Goal: Task Accomplishment & Management: Manage account settings

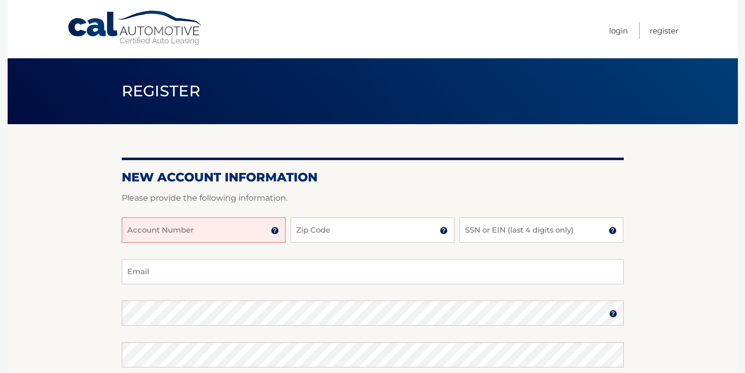
click at [205, 228] on input "Account Number" at bounding box center [204, 229] width 164 height 25
type input "44455915425"
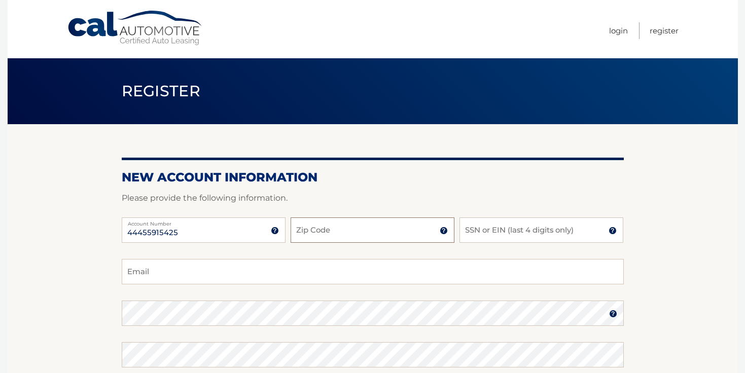
click at [326, 238] on input "Zip Code" at bounding box center [373, 229] width 164 height 25
type input "33014"
type input "6283"
click at [295, 266] on input "Email" at bounding box center [373, 271] width 502 height 25
type input "osmanyortega.1998@yahoo.com"
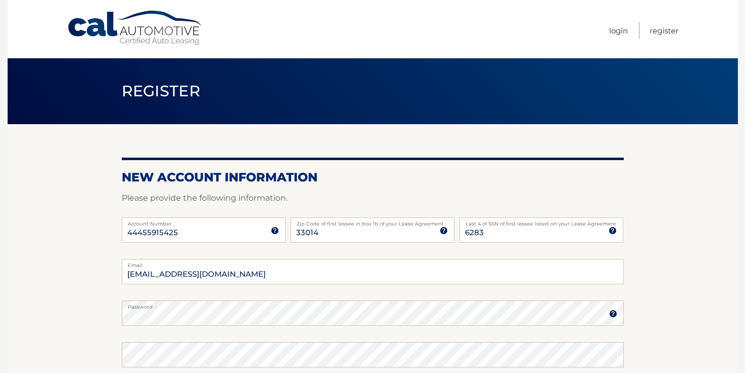
click at [68, 323] on section "New Account Information Please provide the following information. 44455915425 A…" at bounding box center [373, 322] width 730 height 396
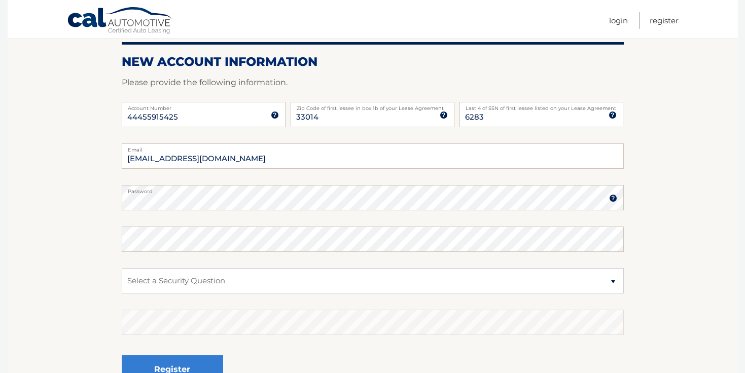
scroll to position [131, 0]
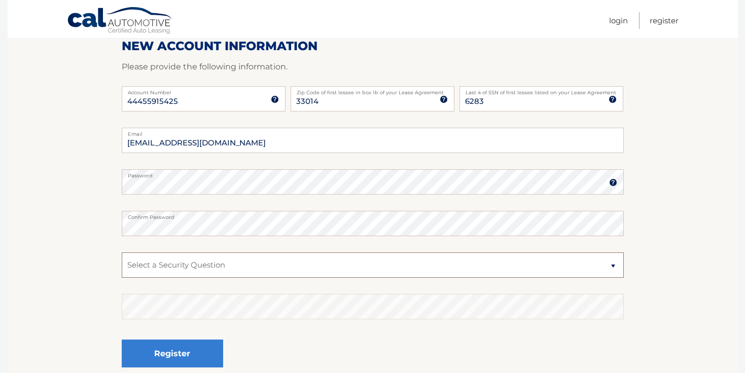
click at [126, 264] on select "Select a Security Question What was the name of your elementary school? What is…" at bounding box center [373, 264] width 502 height 25
select select "2"
click at [122, 252] on select "Select a Security Question What was the name of your elementary school? What is…" at bounding box center [373, 264] width 502 height 25
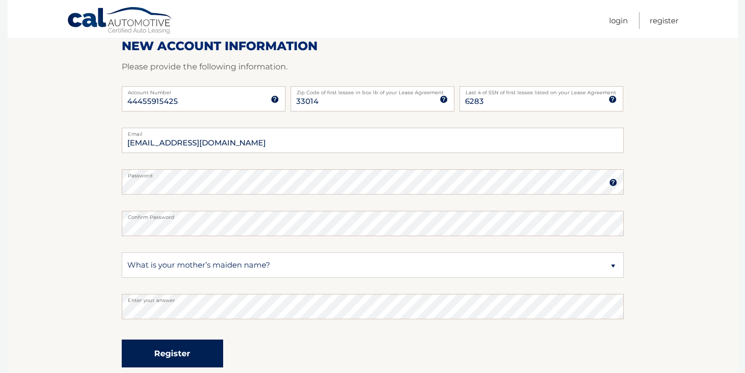
click at [154, 354] on button "Register" at bounding box center [172, 354] width 101 height 28
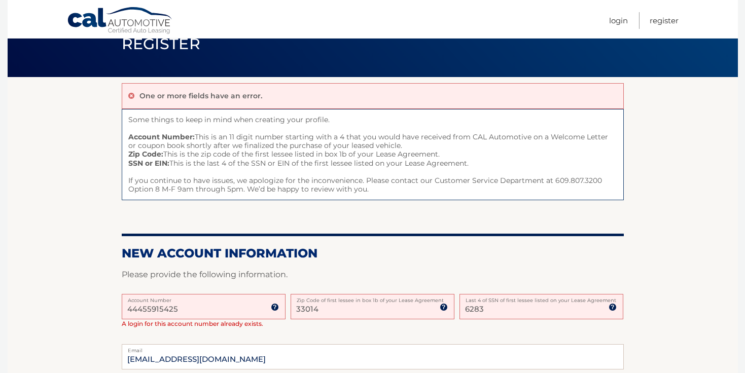
scroll to position [51, 0]
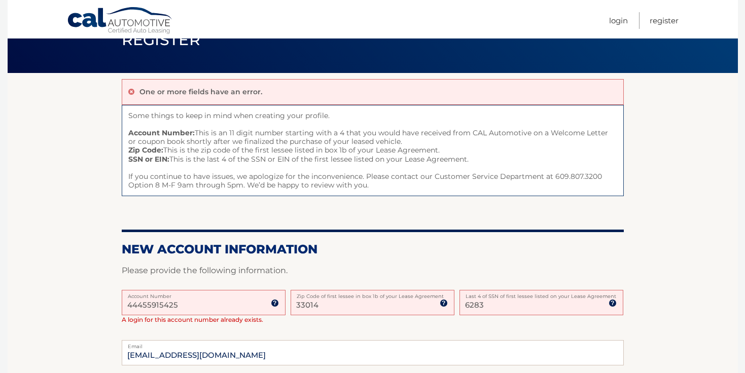
click at [129, 301] on input "44455915425" at bounding box center [204, 302] width 164 height 25
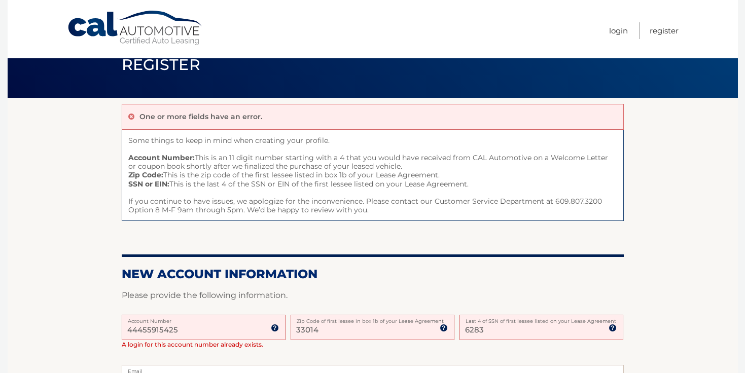
scroll to position [7, 0]
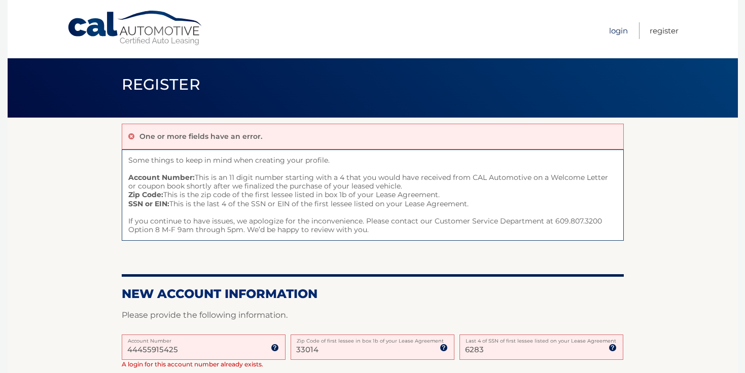
click at [612, 24] on link "Login" at bounding box center [618, 30] width 19 height 17
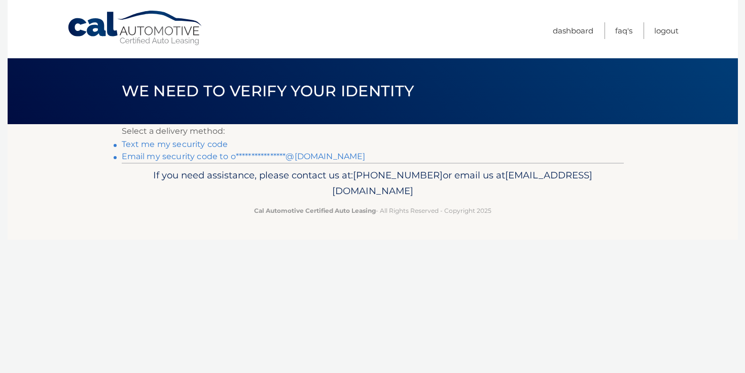
click at [216, 144] on link "Text me my security code" at bounding box center [175, 144] width 106 height 10
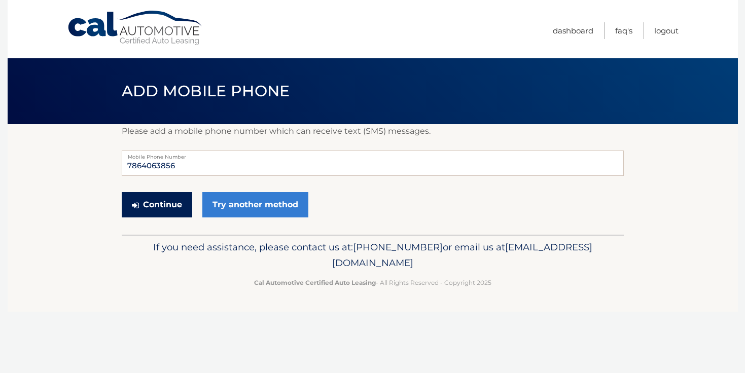
click at [185, 201] on button "Continue" at bounding box center [157, 204] width 70 height 25
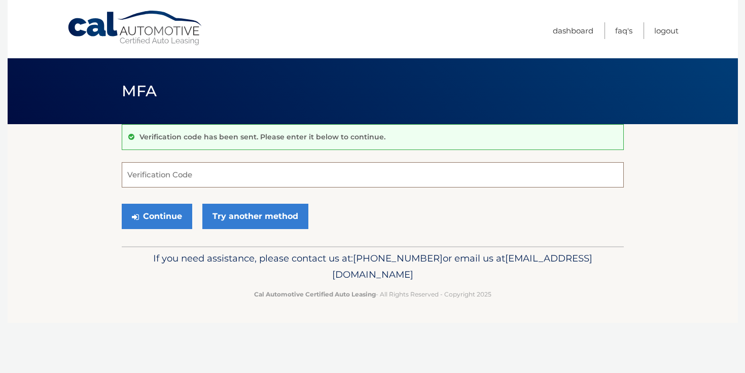
click at [244, 172] on input "Verification Code" at bounding box center [373, 174] width 502 height 25
type input "929672"
click at [122, 204] on button "Continue" at bounding box center [157, 216] width 70 height 25
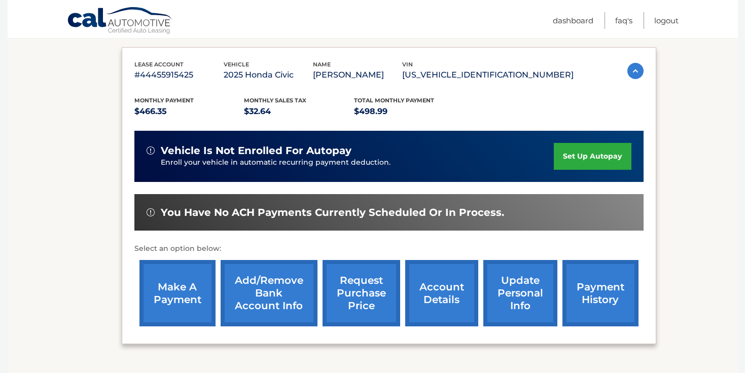
scroll to position [166, 0]
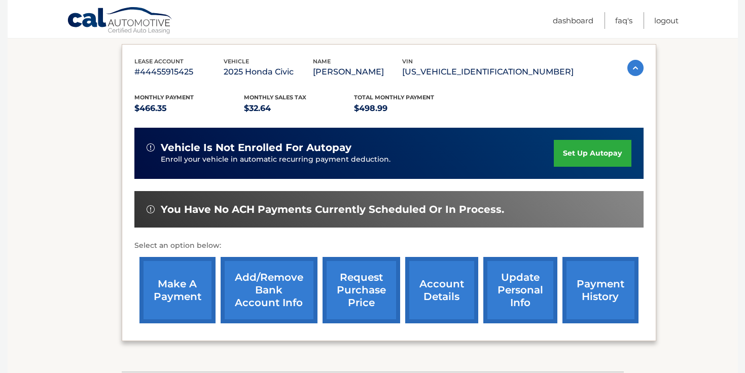
click at [595, 157] on link "set up autopay" at bounding box center [592, 153] width 77 height 27
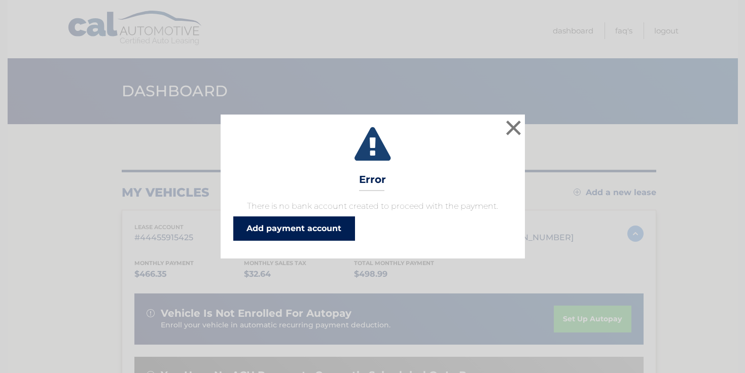
click at [314, 228] on link "Add payment account" at bounding box center [294, 228] width 122 height 24
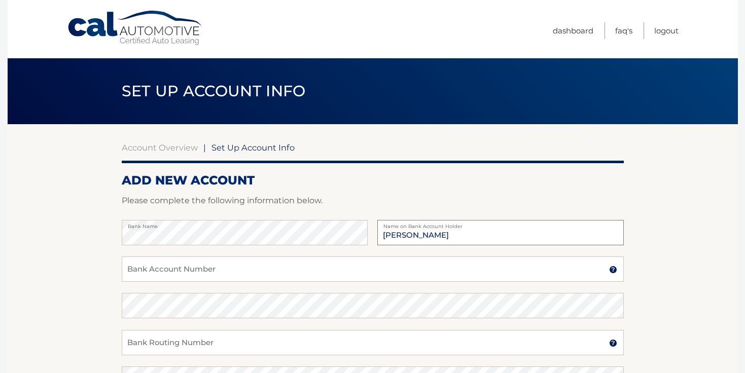
type input "Omar Ortega"
click at [441, 268] on input "Bank Account Number" at bounding box center [373, 269] width 502 height 25
type input "687568508"
click at [362, 341] on input "Bank Routing Number" at bounding box center [373, 342] width 502 height 25
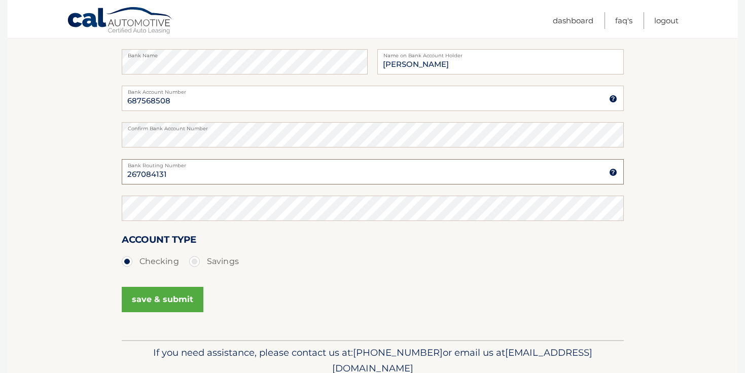
scroll to position [172, 0]
type input "267084131"
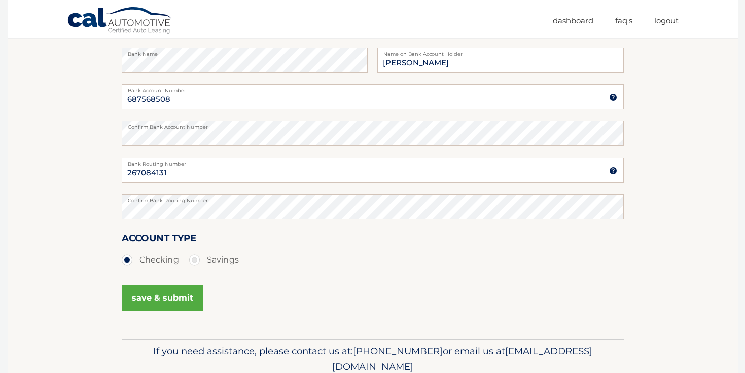
click at [152, 300] on button "save & submit" at bounding box center [163, 297] width 82 height 25
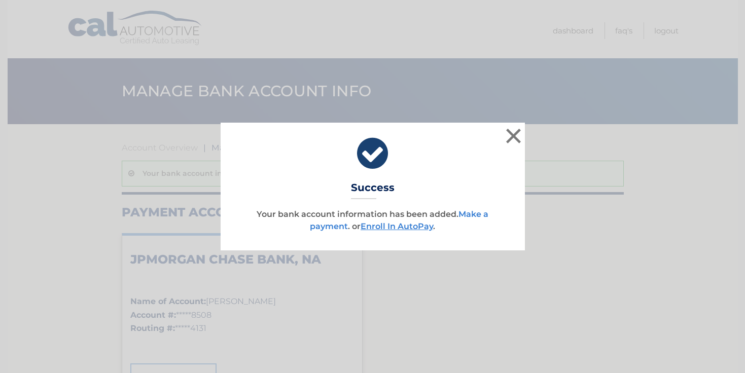
click at [479, 215] on link "Make a payment" at bounding box center [399, 220] width 178 height 22
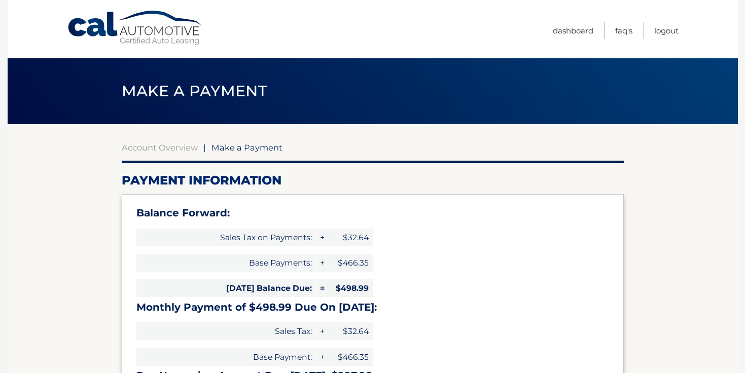
select select "YTA5YjdlNDktNWY2NC00OTZiLWEzNjItYzhmYmZiZWFmMzNj"
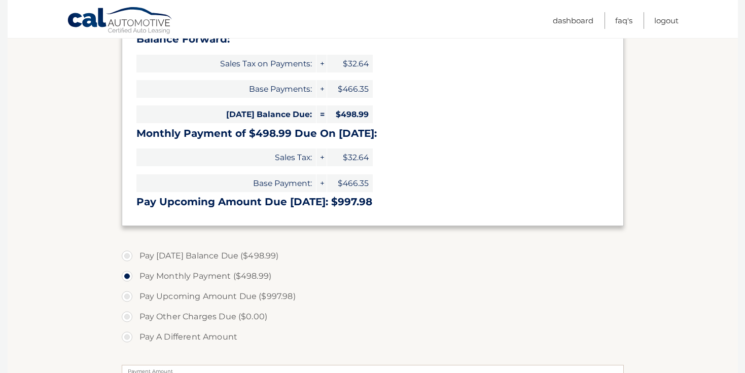
scroll to position [175, 0]
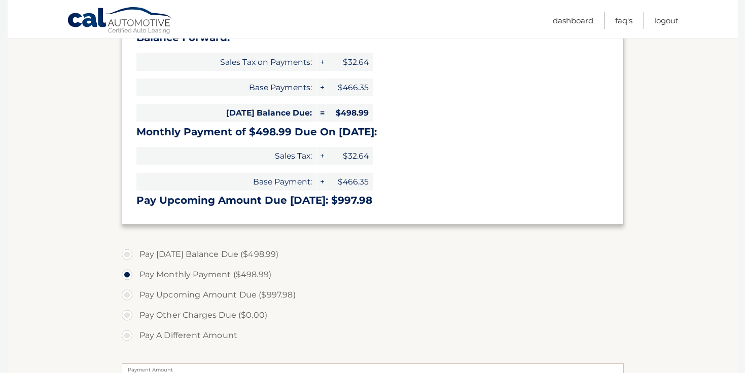
click at [186, 256] on label "Pay [DATE] Balance Due ($498.99)" at bounding box center [373, 254] width 502 height 20
click at [136, 256] on input "Pay [DATE] Balance Due ($498.99)" at bounding box center [131, 252] width 10 height 16
radio input "true"
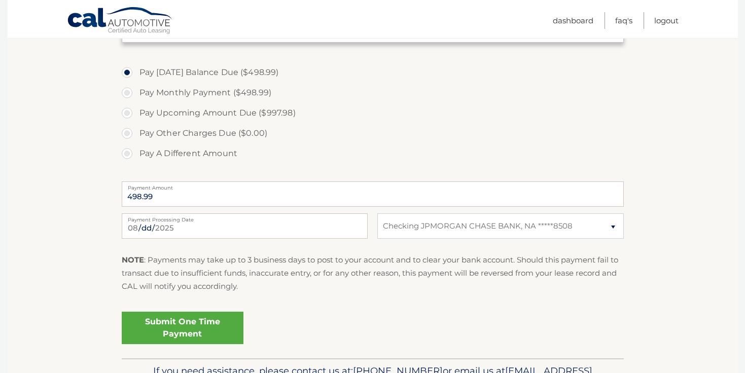
scroll to position [360, 0]
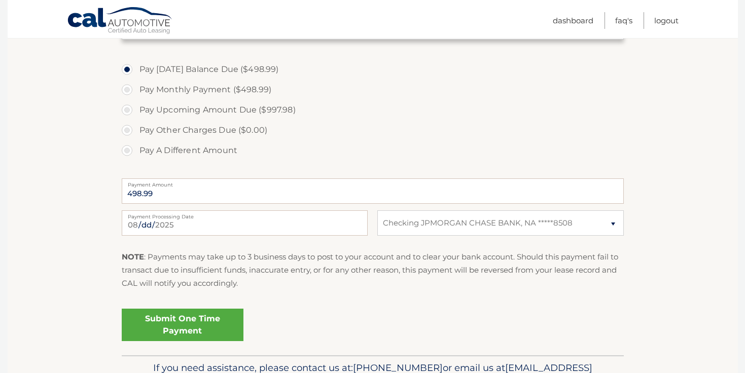
click at [169, 329] on link "Submit One Time Payment" at bounding box center [183, 325] width 122 height 32
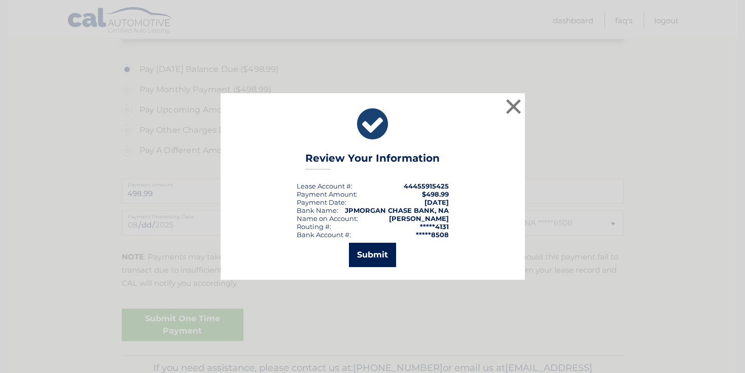
click at [365, 263] on button "Submit" at bounding box center [372, 255] width 47 height 24
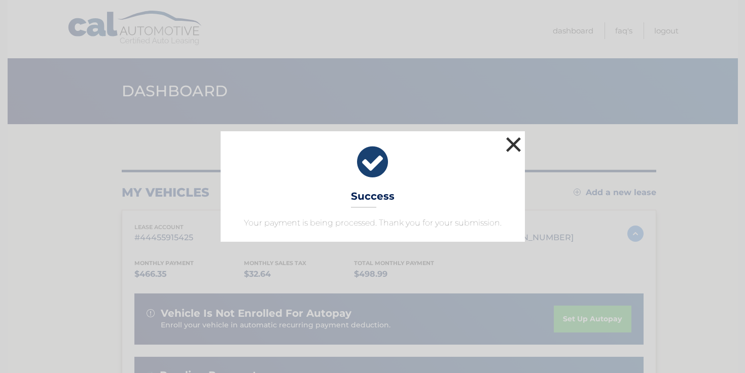
click at [514, 142] on button "×" at bounding box center [513, 144] width 20 height 20
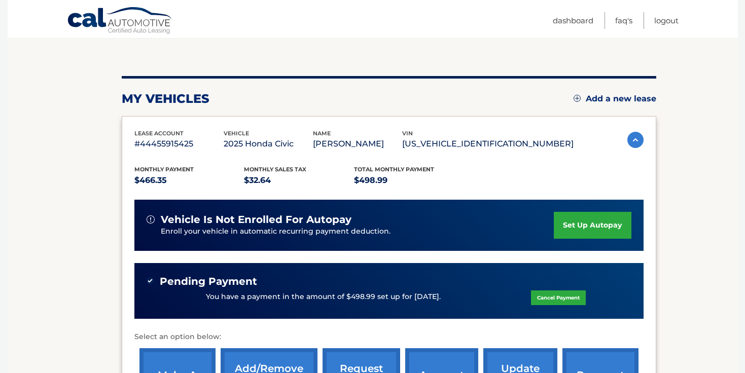
scroll to position [96, 0]
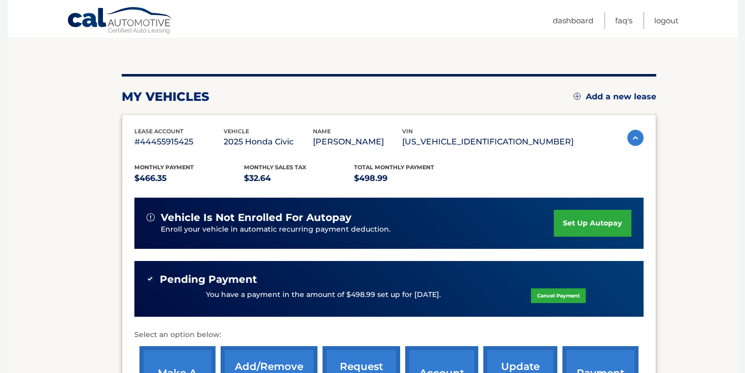
click at [564, 217] on link "set up autopay" at bounding box center [592, 223] width 77 height 27
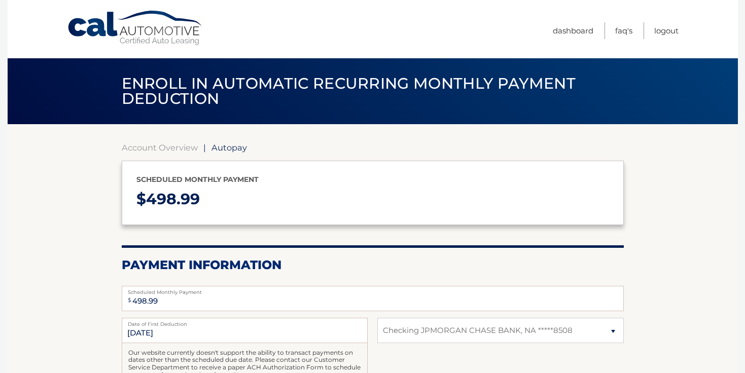
select select "YTA5YjdlNDktNWY2NC00OTZiLWEzNjItYzhmYmZiZWFmMzNj"
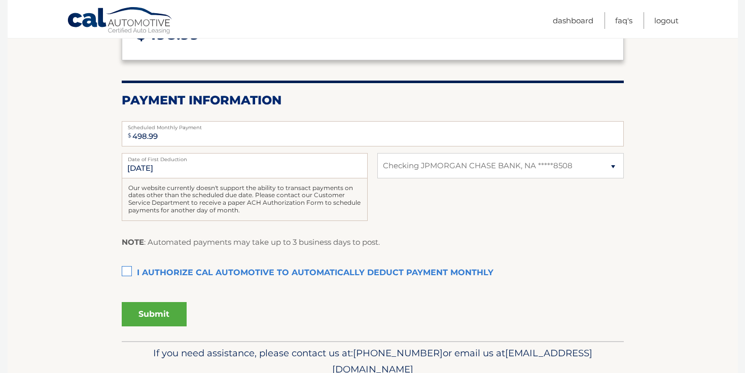
scroll to position [174, 0]
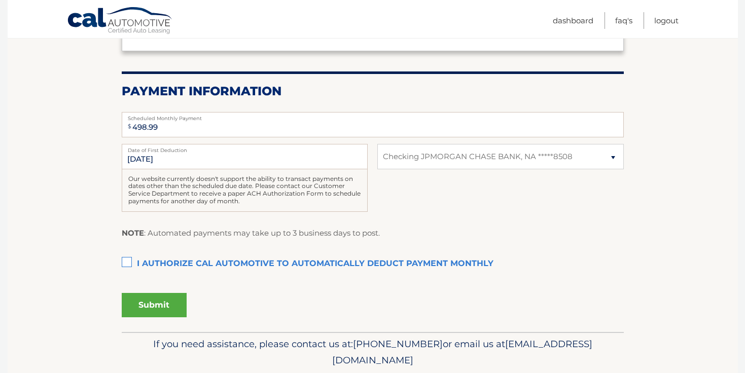
click at [125, 260] on label "I authorize cal automotive to automatically deduct payment monthly This checkbo…" at bounding box center [373, 264] width 502 height 20
click at [0, 0] on input "I authorize cal automotive to automatically deduct payment monthly This checkbo…" at bounding box center [0, 0] width 0 height 0
click at [163, 307] on button "Submit" at bounding box center [154, 305] width 65 height 24
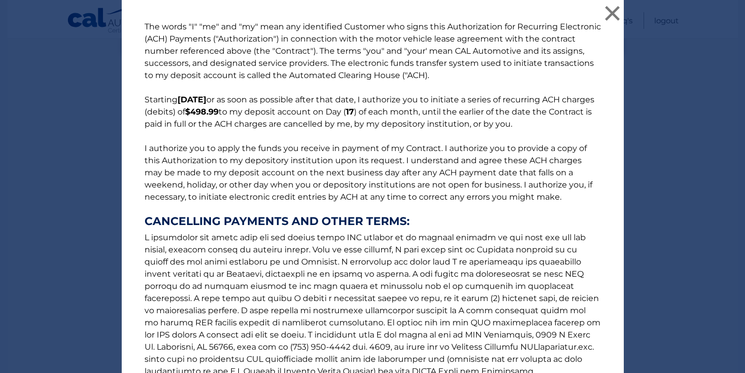
scroll to position [118, 0]
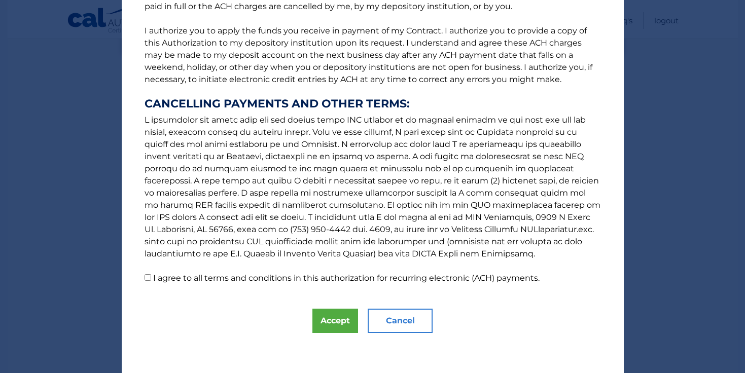
click at [292, 276] on label "I agree to all terms and conditions in this authorization for recurring electro…" at bounding box center [346, 278] width 386 height 10
click at [151, 276] on input "I agree to all terms and conditions in this authorization for recurring electro…" at bounding box center [147, 277] width 7 height 7
checkbox input "true"
click at [318, 308] on div "The words "I" "me" and "my" mean any identified Customer who signs this Authori…" at bounding box center [373, 127] width 502 height 491
click at [336, 330] on button "Accept" at bounding box center [335, 321] width 46 height 24
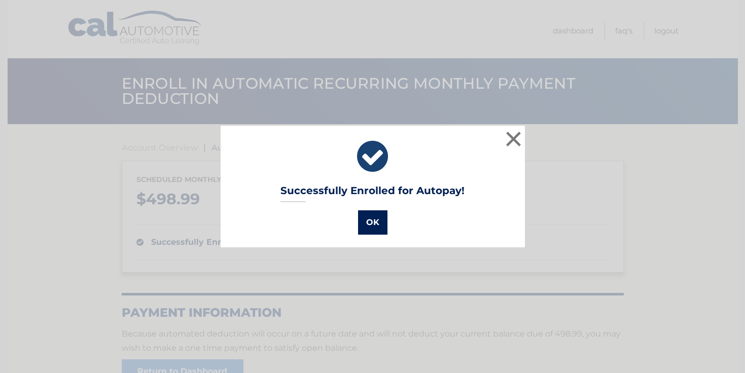
click at [378, 216] on button "OK" at bounding box center [372, 222] width 29 height 24
